Goal: Task Accomplishment & Management: Manage account settings

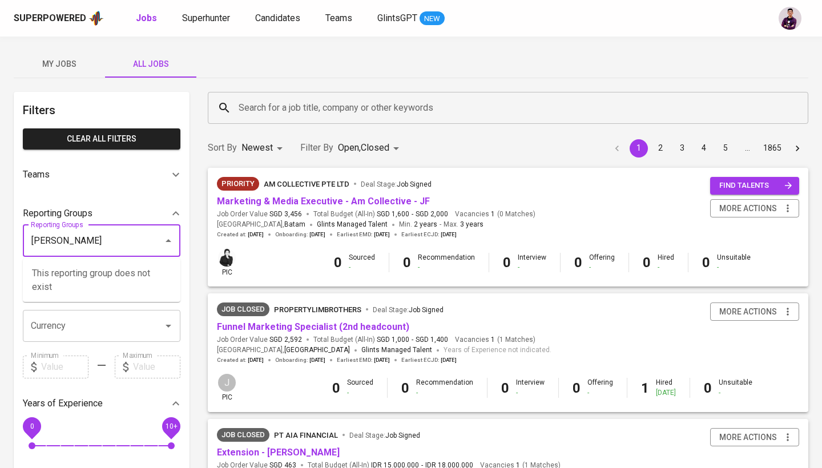
type input "[PERSON_NAME]"
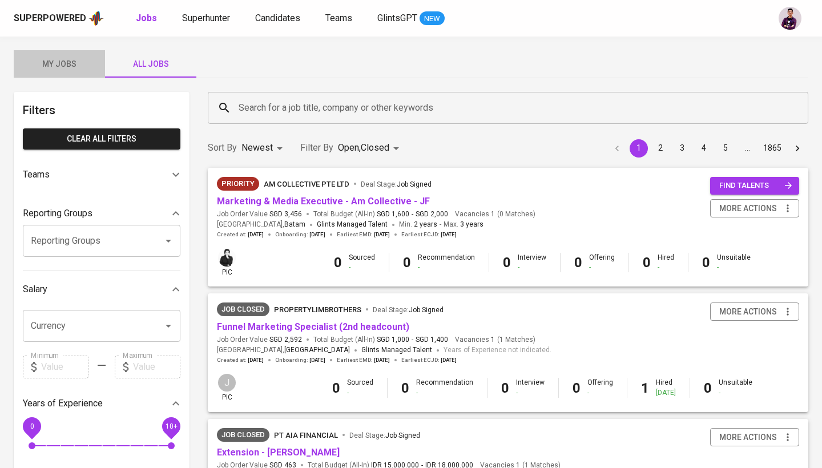
click at [29, 55] on button "My Jobs" at bounding box center [59, 63] width 91 height 27
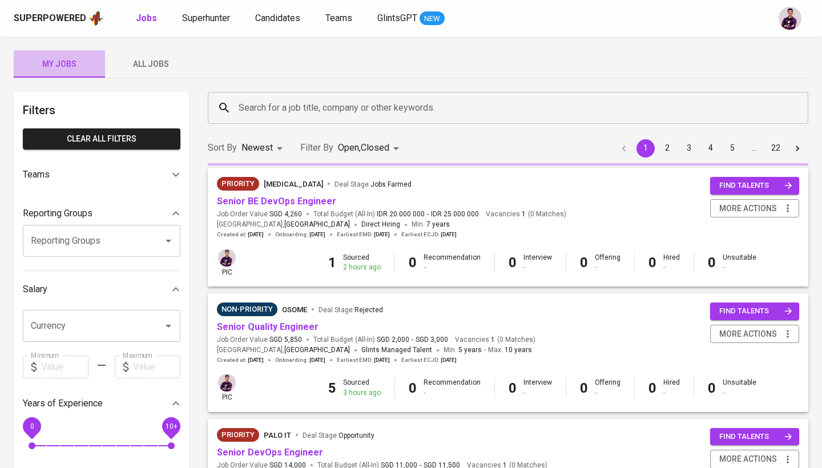
click at [48, 66] on span "My Jobs" at bounding box center [60, 64] width 78 height 14
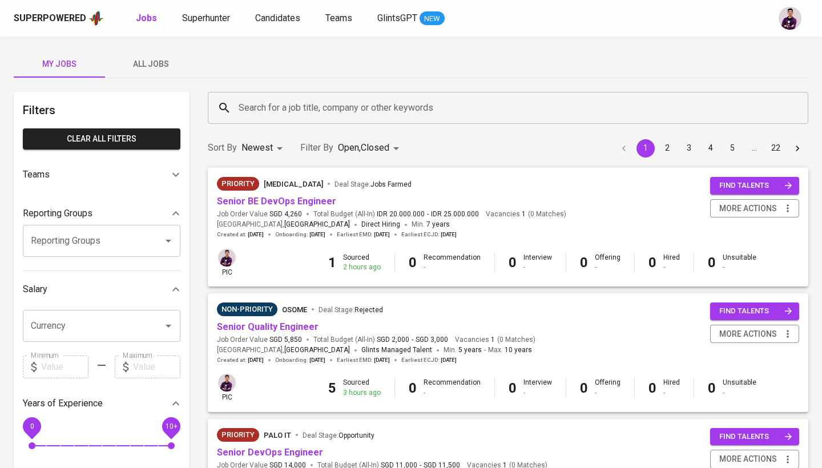
scroll to position [63, 0]
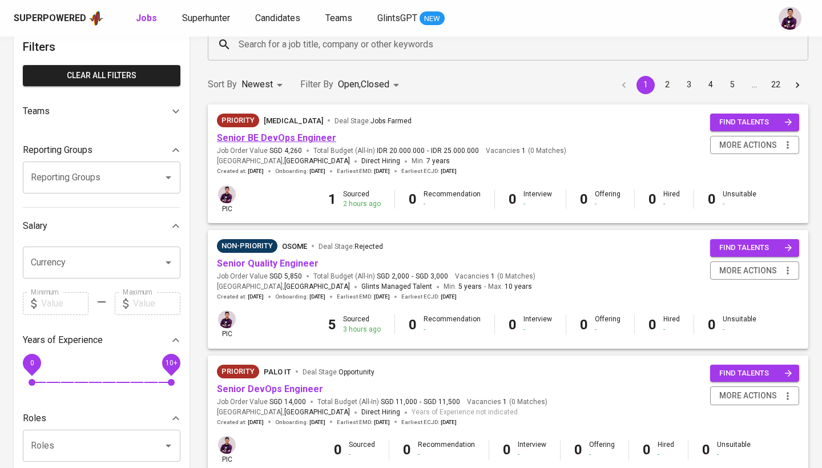
click at [281, 137] on link "Senior BE DevOps Engineer" at bounding box center [276, 137] width 119 height 11
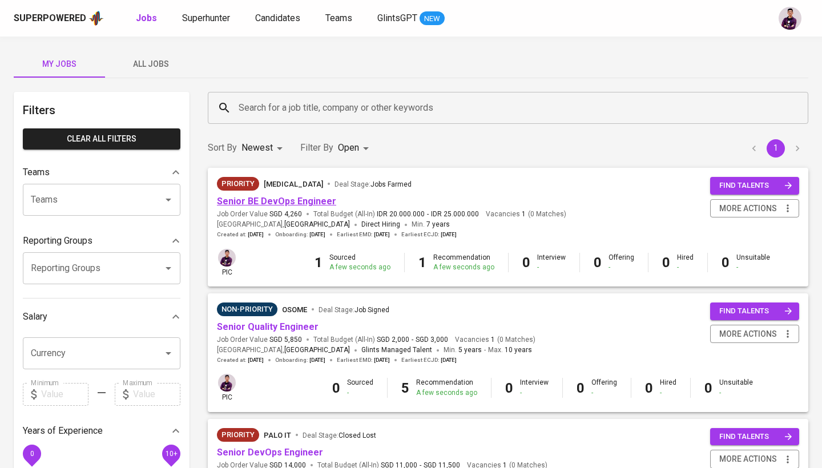
click at [288, 203] on link "Senior BE DevOps Engineer" at bounding box center [276, 201] width 119 height 11
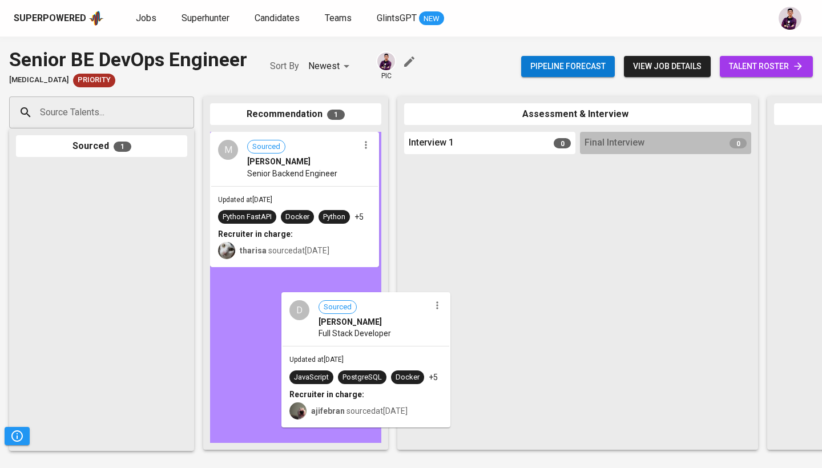
drag, startPoint x: 33, startPoint y: 197, endPoint x: 240, endPoint y: 297, distance: 230.0
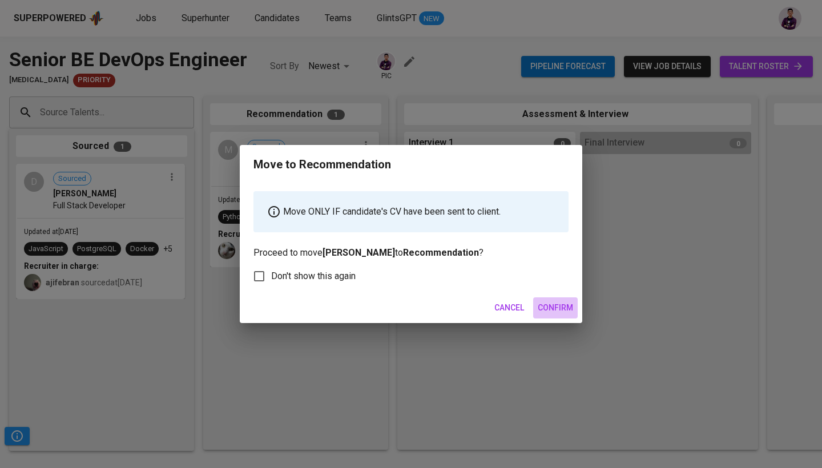
click at [546, 303] on span "Confirm" at bounding box center [555, 308] width 35 height 14
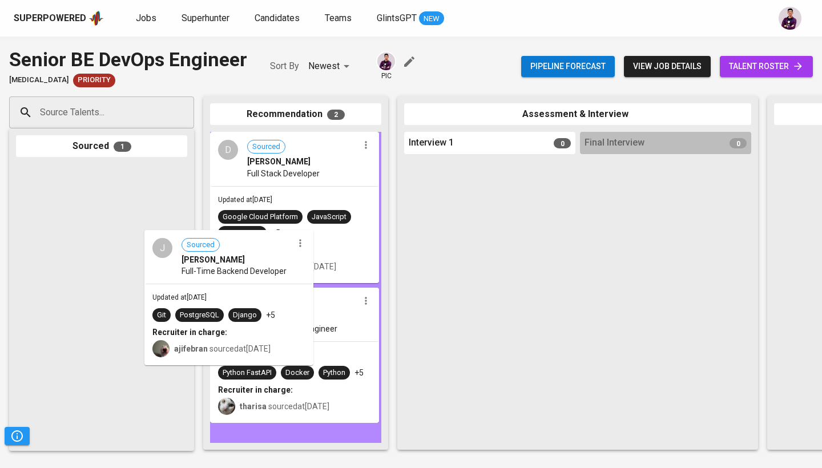
drag, startPoint x: 125, startPoint y: 184, endPoint x: 313, endPoint y: 300, distance: 220.6
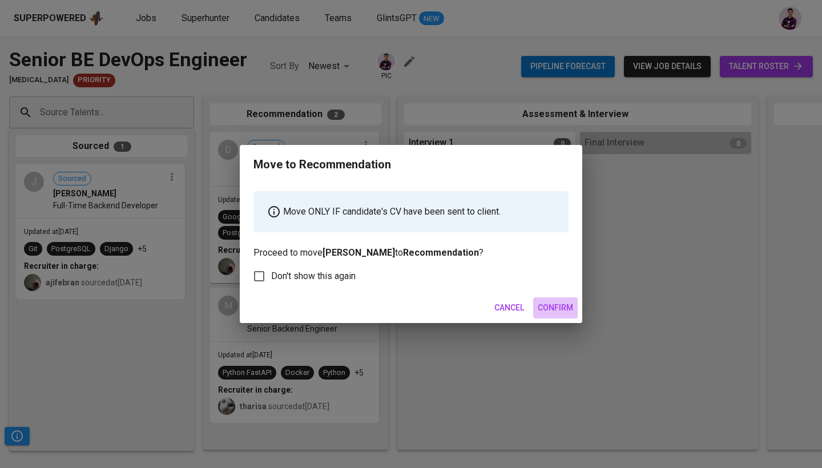
click at [556, 306] on span "Confirm" at bounding box center [555, 308] width 35 height 14
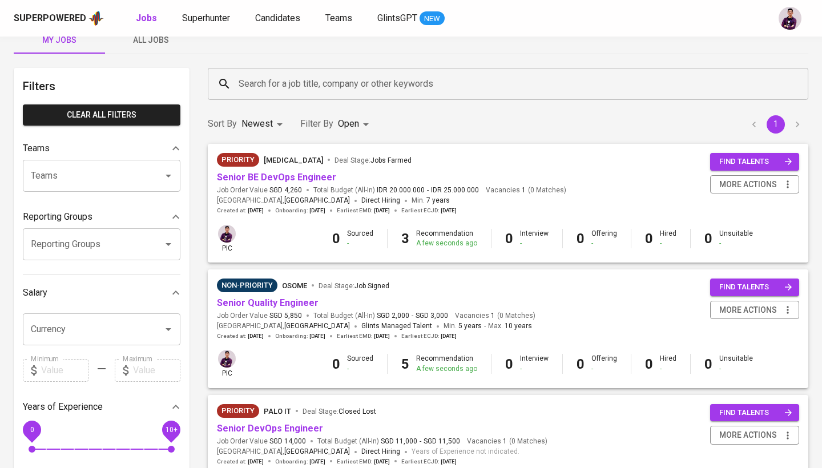
scroll to position [29, 0]
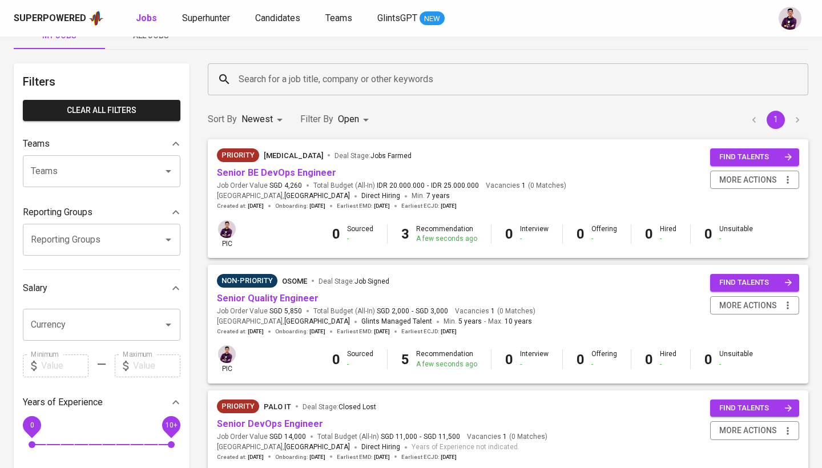
drag, startPoint x: 280, startPoint y: 204, endPoint x: 247, endPoint y: 205, distance: 33.1
click at [247, 205] on div "Created at : Aug 19, 2025 Onboarding : Aug 12, 2025 Earliest EMD : Sep 19, 2025…" at bounding box center [337, 206] width 240 height 8
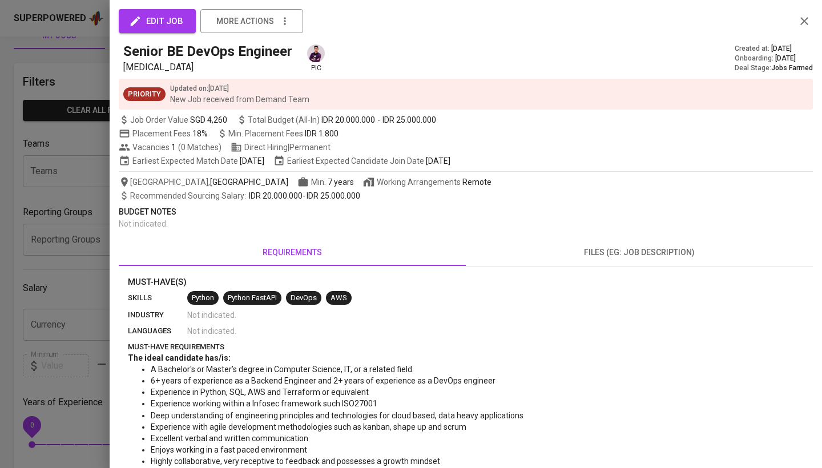
click at [800, 19] on icon "button" at bounding box center [804, 21] width 14 height 14
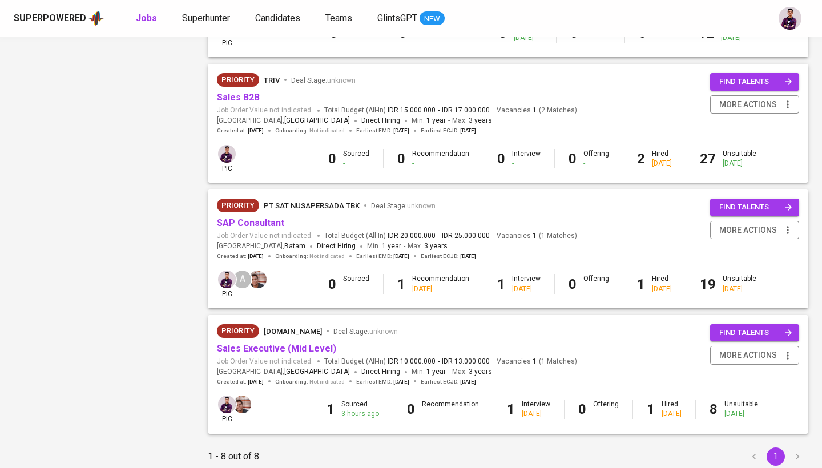
scroll to position [740, 0]
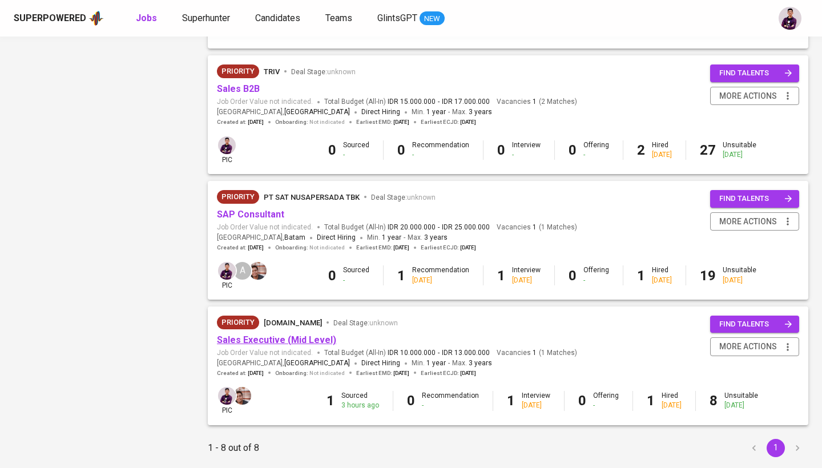
click at [300, 334] on link "Sales Executive (Mid Level)" at bounding box center [276, 339] width 119 height 11
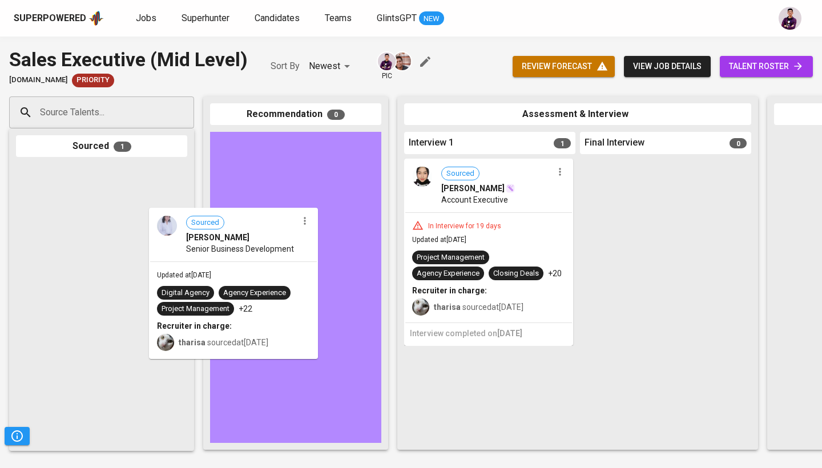
drag, startPoint x: 111, startPoint y: 237, endPoint x: 317, endPoint y: 292, distance: 213.2
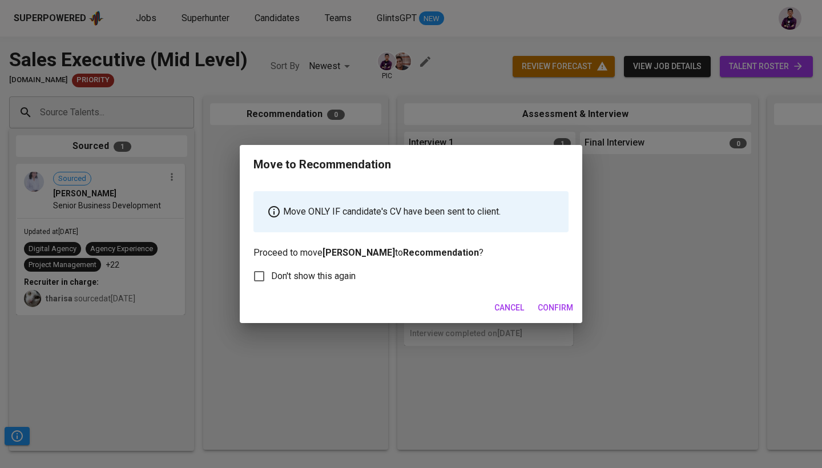
click at [548, 305] on span "Confirm" at bounding box center [555, 308] width 35 height 14
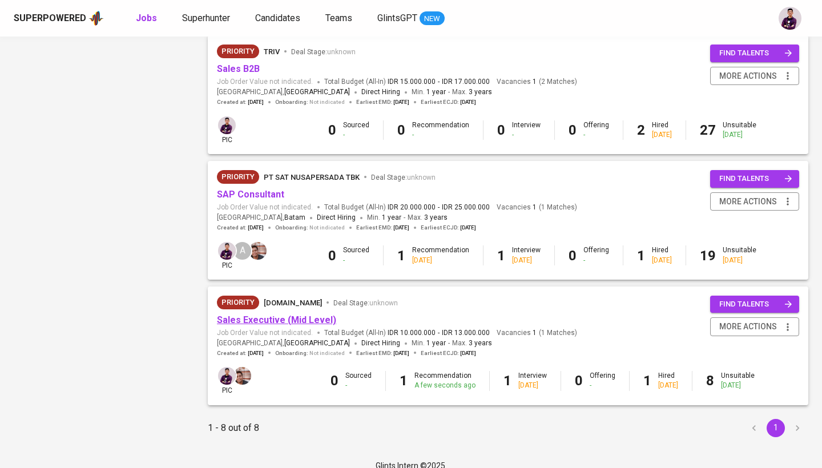
scroll to position [759, 0]
click at [319, 315] on link "Sales Executive (Mid Level)" at bounding box center [276, 320] width 119 height 11
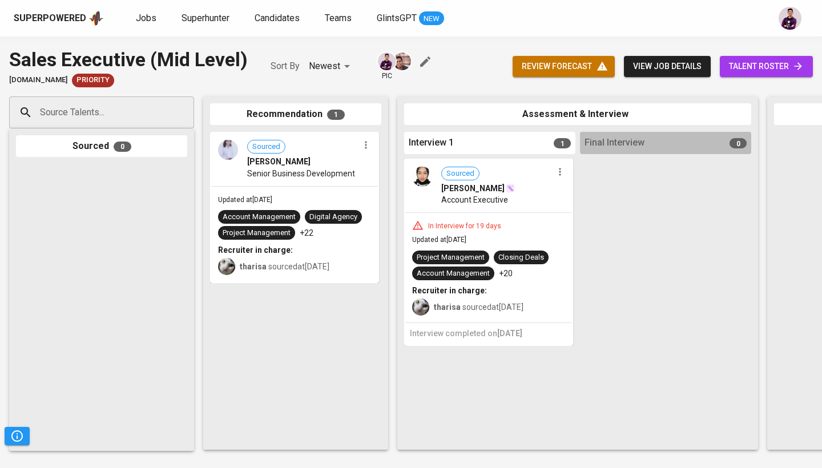
click at [775, 68] on span "talent roster" at bounding box center [766, 66] width 75 height 14
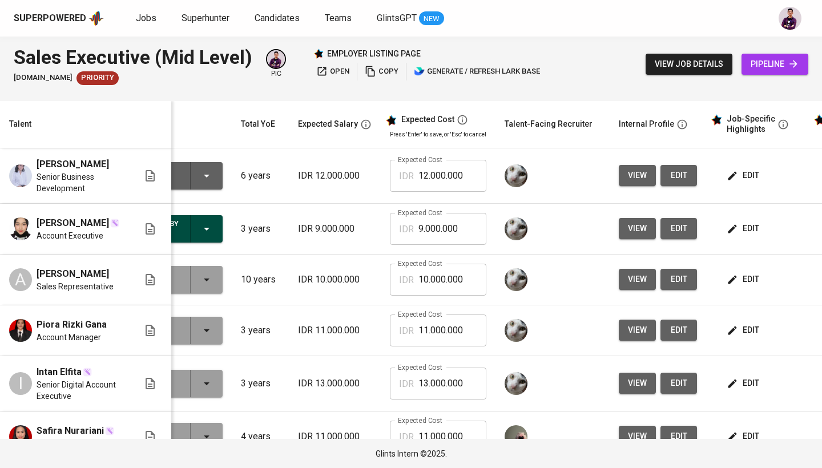
scroll to position [0, 72]
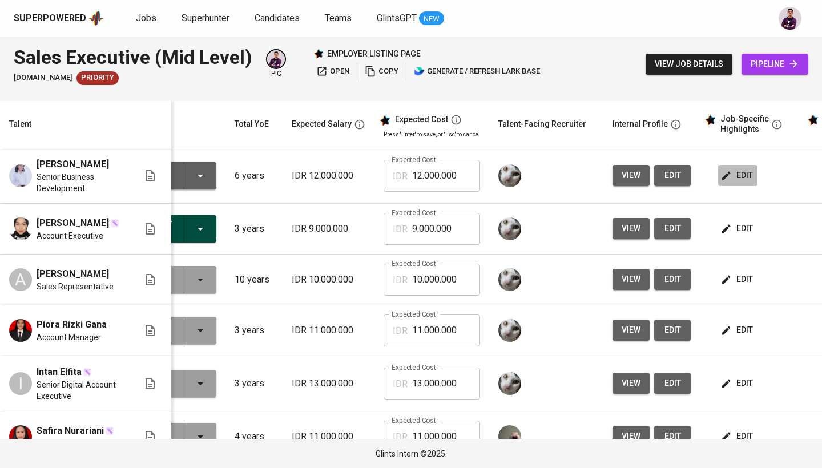
click at [748, 175] on span "edit" at bounding box center [738, 175] width 30 height 14
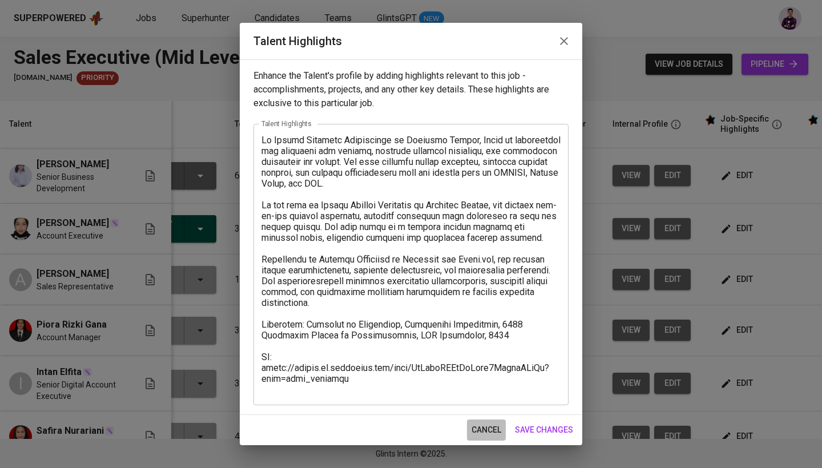
click at [488, 422] on button "cancel" at bounding box center [486, 429] width 39 height 21
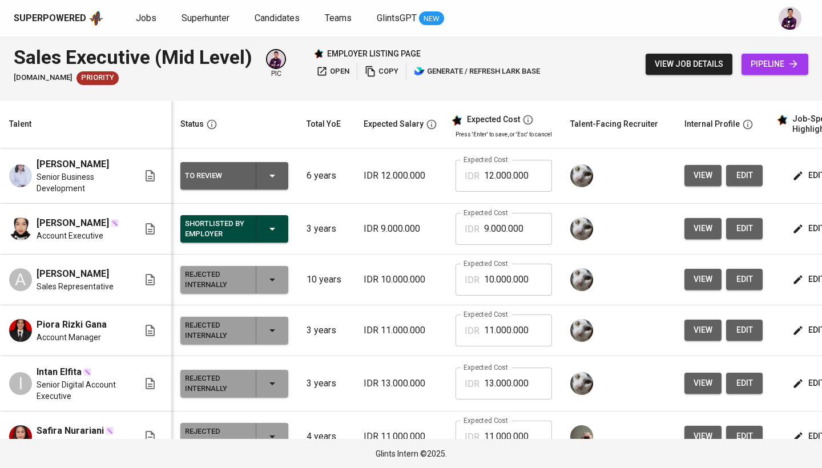
scroll to position [0, 0]
